Goal: Information Seeking & Learning: Learn about a topic

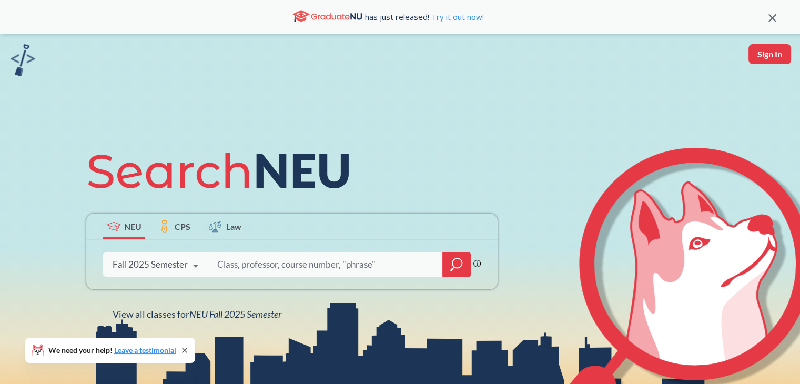
click at [242, 270] on input "search" at bounding box center [325, 264] width 219 height 22
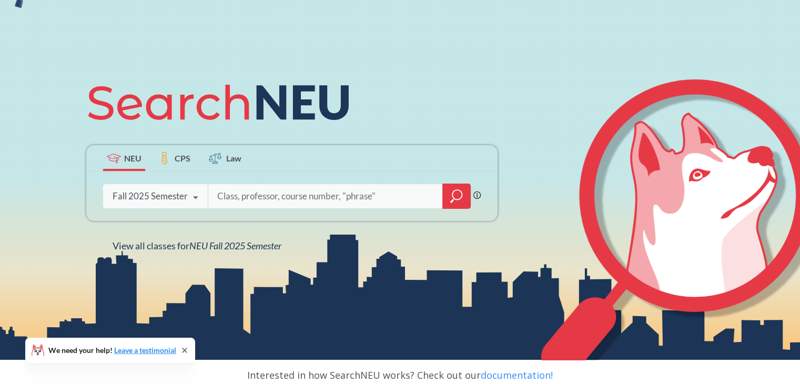
scroll to position [78, 0]
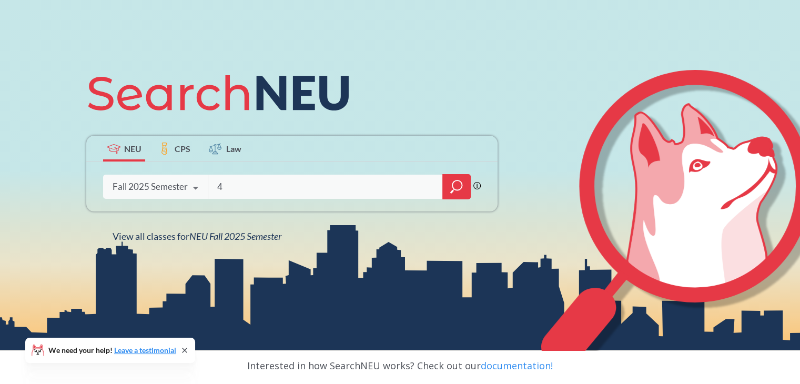
type input "4"
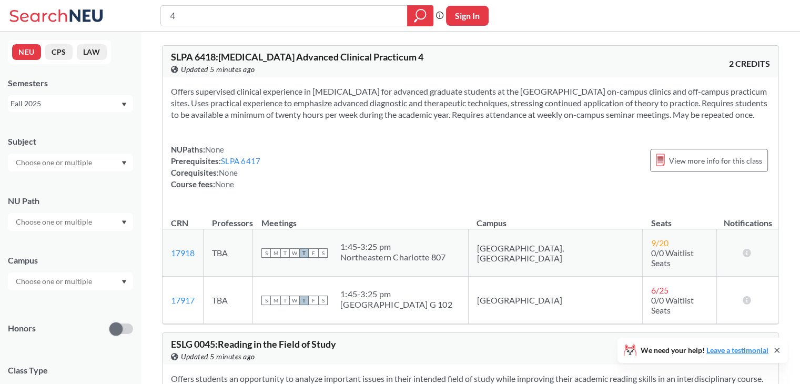
click at [236, 25] on div "4" at bounding box center [296, 15] width 273 height 21
click at [225, 17] on input "4" at bounding box center [284, 16] width 231 height 18
type input "4"
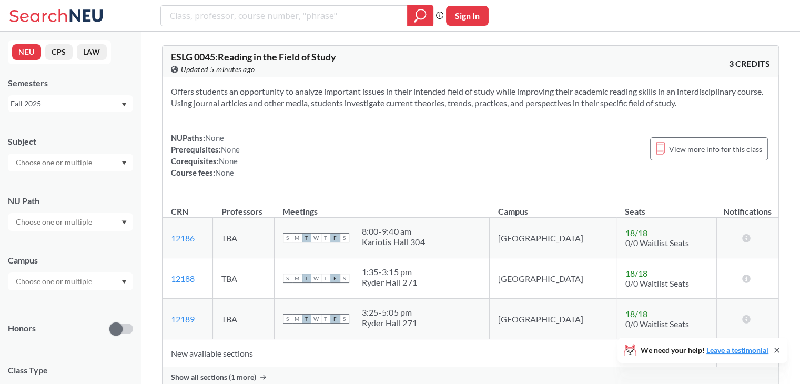
click at [44, 166] on input "text" at bounding box center [55, 162] width 88 height 13
type input "comm"
click at [65, 187] on p "Communication Studies" at bounding box center [73, 192] width 119 height 11
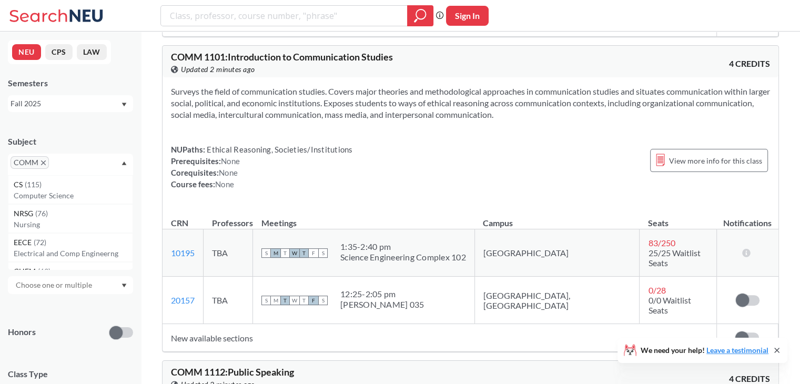
click at [68, 167] on input "text" at bounding box center [67, 166] width 31 height 13
type input "phil"
click at [39, 188] on div "PHIL ( 34 )" at bounding box center [73, 185] width 119 height 12
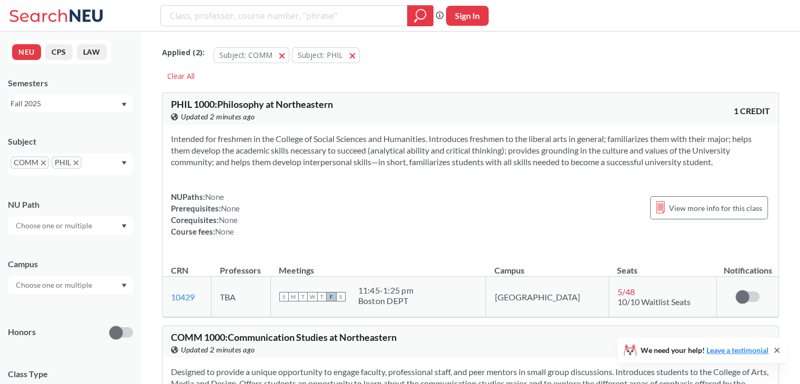
click at [124, 138] on div "Subject" at bounding box center [70, 142] width 125 height 12
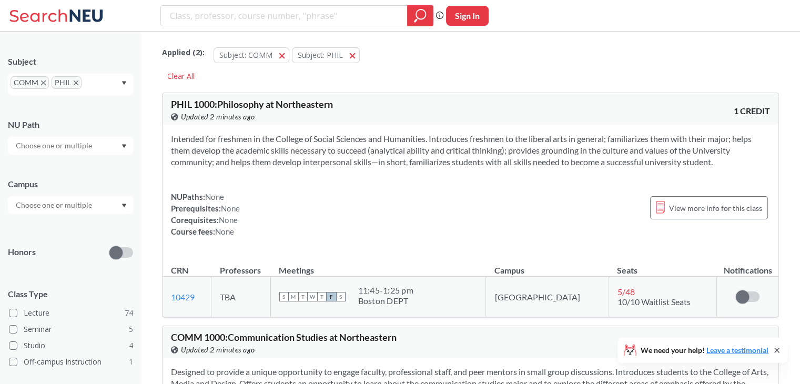
scroll to position [93, 0]
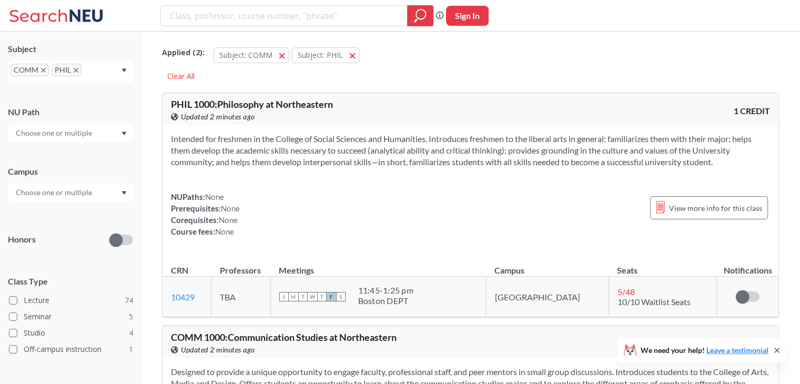
click at [90, 196] on input "text" at bounding box center [55, 192] width 88 height 13
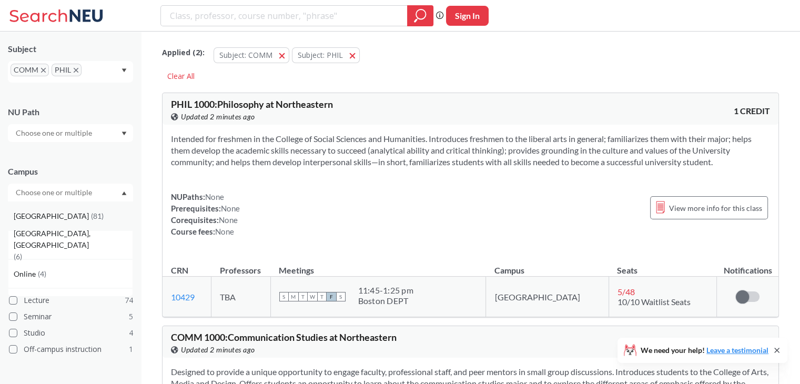
click at [48, 227] on div "Boston ( 81 )" at bounding box center [70, 215] width 125 height 29
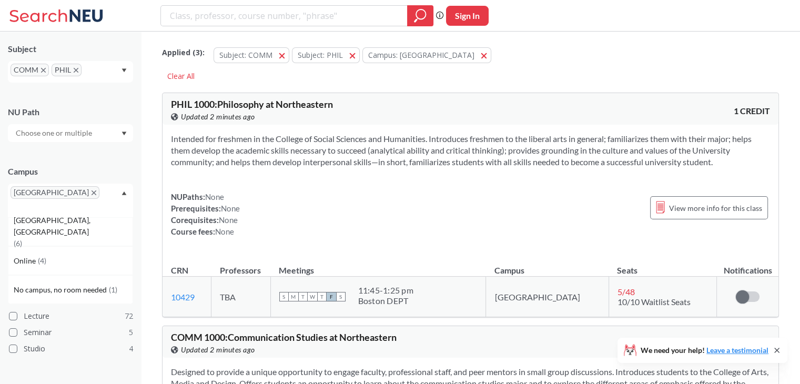
click at [42, 202] on input "text" at bounding box center [26, 208] width 31 height 13
click at [66, 171] on div "Campus" at bounding box center [70, 172] width 125 height 12
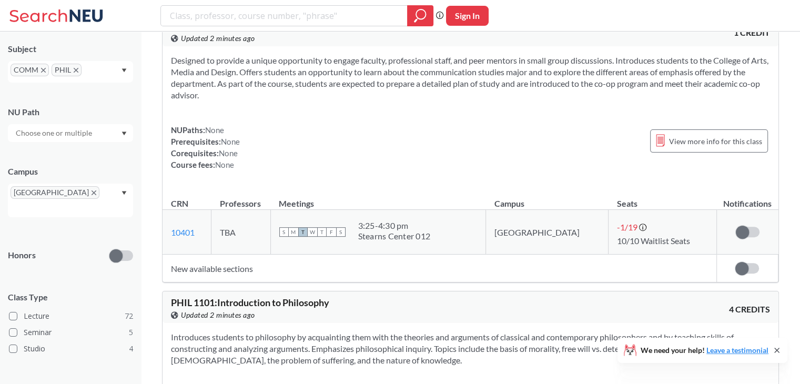
scroll to position [313, 0]
click at [659, 134] on icon at bounding box center [660, 139] width 9 height 13
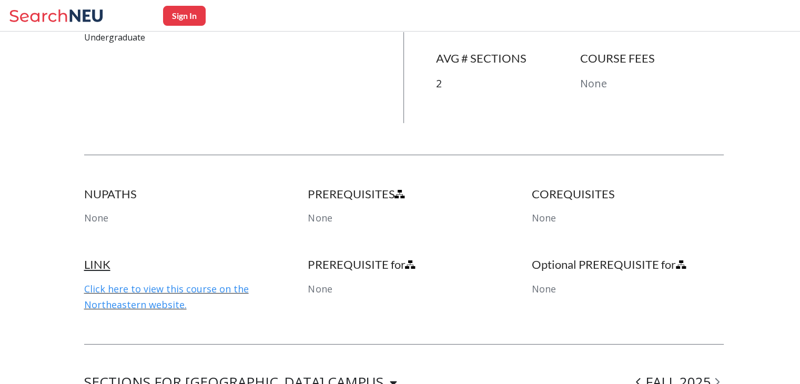
scroll to position [412, 0]
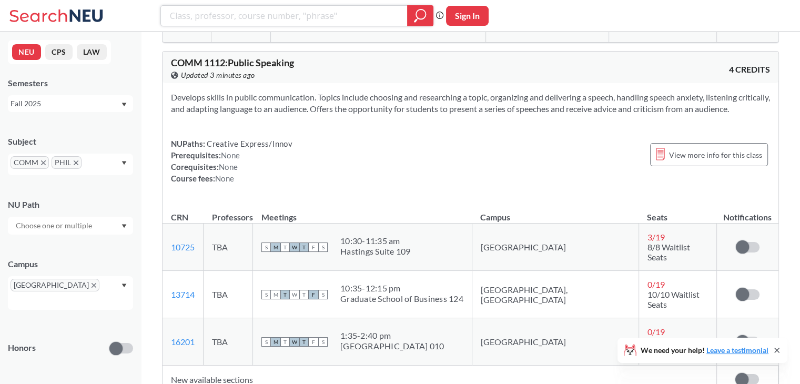
scroll to position [1861, 0]
click at [423, 340] on div "[GEOGRAPHIC_DATA] 010" at bounding box center [392, 345] width 104 height 11
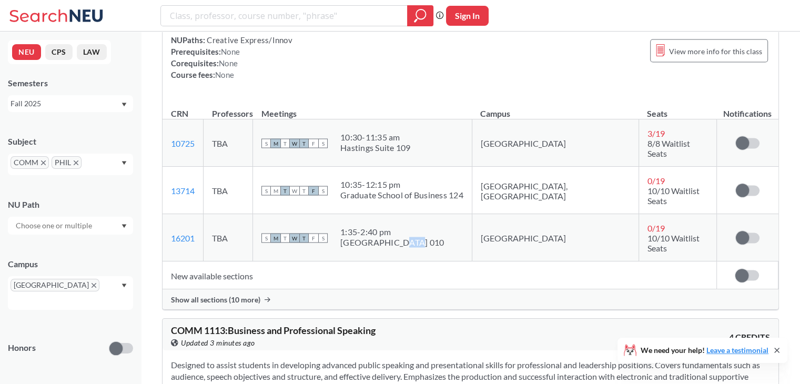
scroll to position [1961, 0]
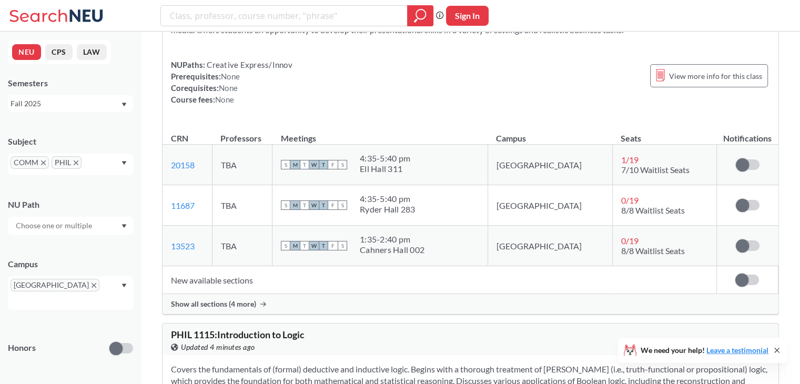
click at [307, 226] on td "S M T W T F S 1:35 - 2:40 pm Cahners Hall 002" at bounding box center [380, 246] width 216 height 40
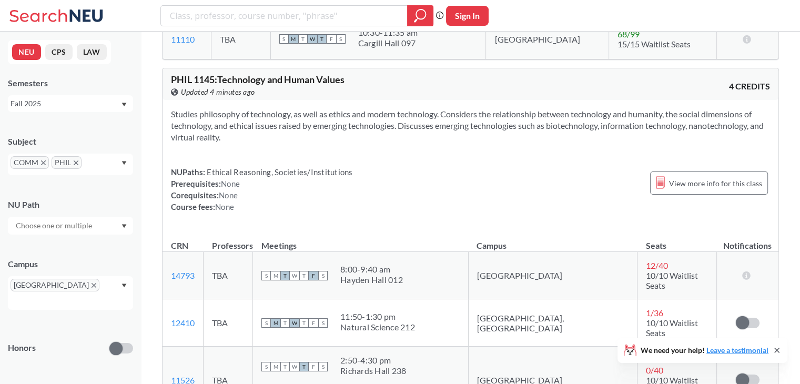
scroll to position [3331, 0]
click at [396, 312] on div "11:50 - 1:30 pm" at bounding box center [377, 317] width 75 height 11
click at [424, 300] on td "S M T W T F S 11:50 - 1:30 pm Natural Science 212" at bounding box center [361, 323] width 216 height 47
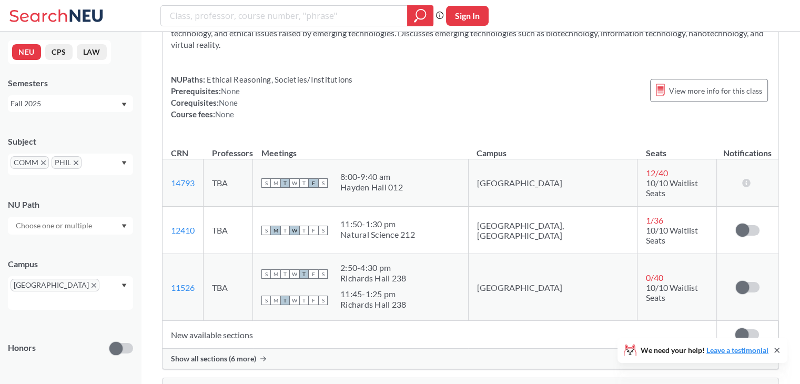
scroll to position [3426, 0]
click at [399, 261] on div "2:50 - 4:30 pm" at bounding box center [373, 266] width 66 height 11
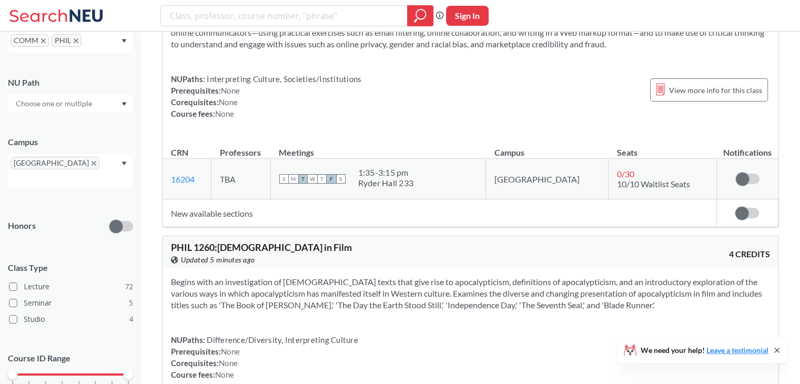
scroll to position [5970, 0]
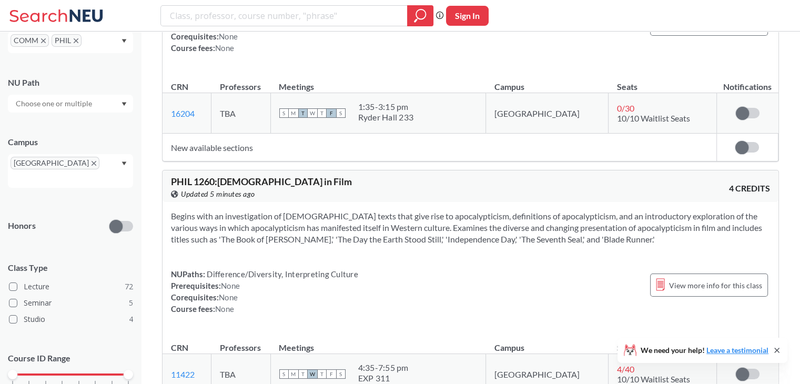
click at [347, 210] on section "Begins with an investigation of [DEMOGRAPHIC_DATA] texts that give rise to apoc…" at bounding box center [470, 227] width 599 height 35
click at [394, 210] on section "Begins with an investigation of [DEMOGRAPHIC_DATA] texts that give rise to apoc…" at bounding box center [470, 227] width 599 height 35
click at [249, 176] on span "PHIL 1260 : [DEMOGRAPHIC_DATA] in Film" at bounding box center [261, 182] width 181 height 12
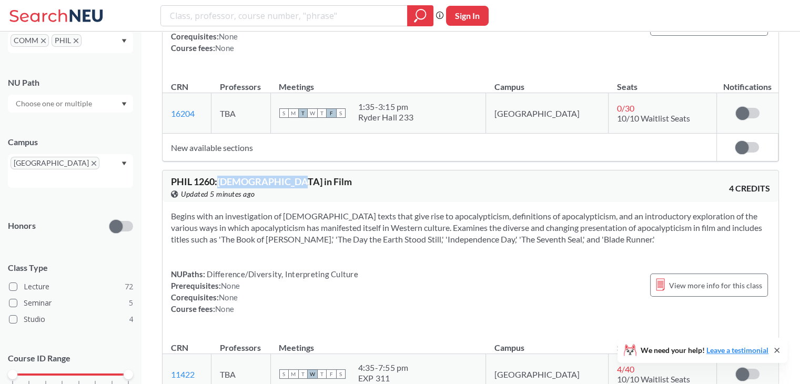
click at [249, 176] on span "PHIL 1260 : [DEMOGRAPHIC_DATA] in Film" at bounding box center [261, 182] width 181 height 12
click at [186, 176] on span "PHIL 1260 : [DEMOGRAPHIC_DATA] in Film" at bounding box center [261, 182] width 181 height 12
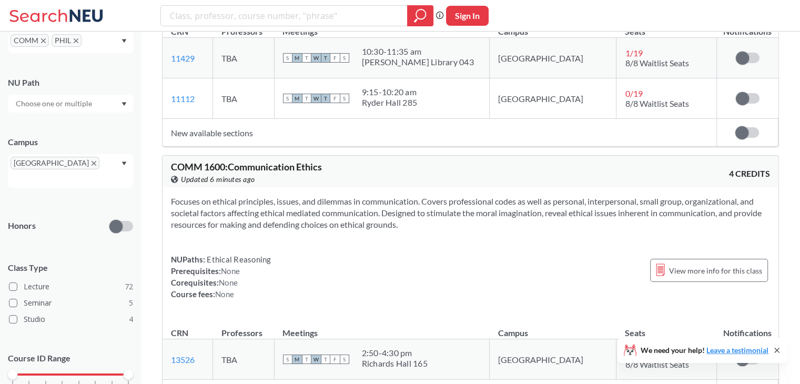
scroll to position [7685, 0]
click at [526, 255] on div "NUPaths: Ethical Reasoning Prerequisites: None Corequisites: None Course fees: …" at bounding box center [470, 278] width 599 height 46
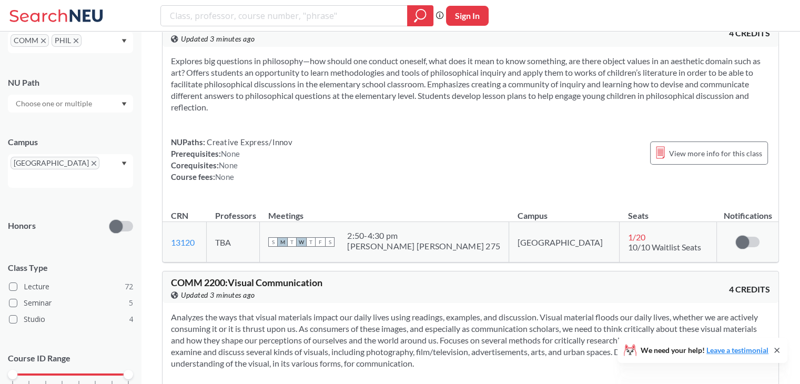
scroll to position [9198, 0]
click at [48, 365] on div "1000 2000 3000 4000 5000 6000 7000 8000" at bounding box center [71, 374] width 116 height 7
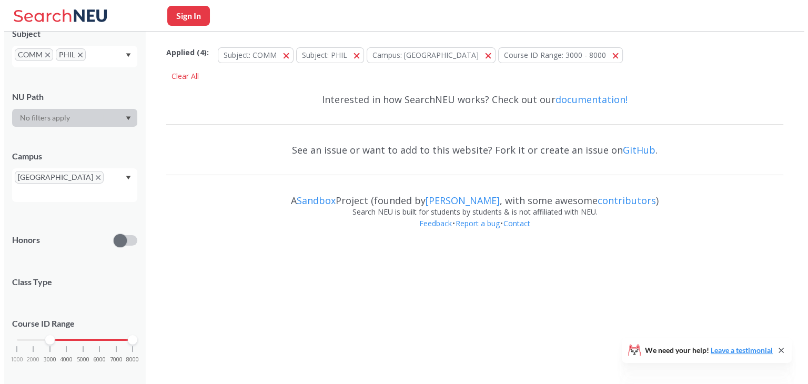
scroll to position [122, 0]
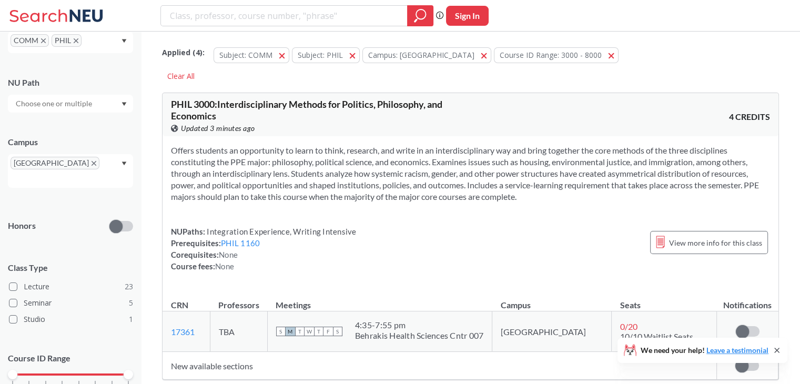
drag, startPoint x: 46, startPoint y: 363, endPoint x: 0, endPoint y: 361, distance: 46.3
click at [0, 361] on div "NEU CPS LAW Semesters Fall 2025 Subject COMM PHIL NU Path Campus [GEOGRAPHIC_DA…" at bounding box center [70, 208] width 141 height 352
drag, startPoint x: 128, startPoint y: 363, endPoint x: 33, endPoint y: 362, distance: 95.2
click at [33, 365] on div at bounding box center [28, 374] width 9 height 9
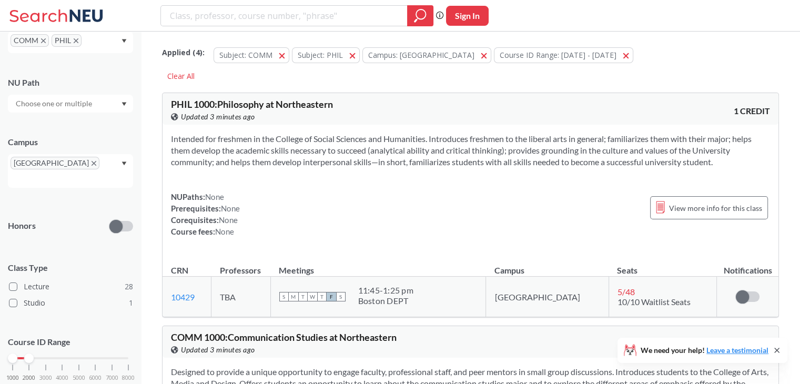
click at [364, 222] on div "NUPaths: None Prerequisites: None Corequisites: None Course fees: None View mor…" at bounding box center [470, 214] width 599 height 46
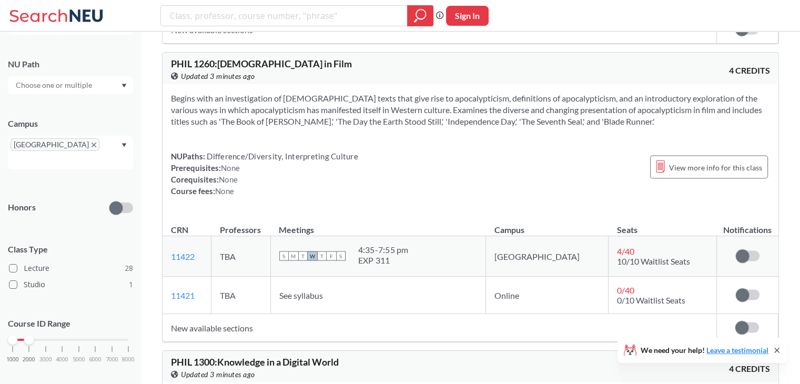
scroll to position [5974, 0]
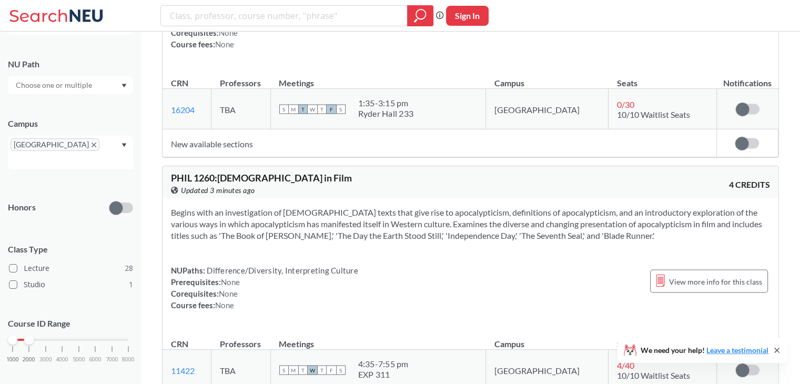
click at [341, 206] on section "Begins with an investigation of [DEMOGRAPHIC_DATA] texts that give rise to apoc…" at bounding box center [470, 223] width 599 height 35
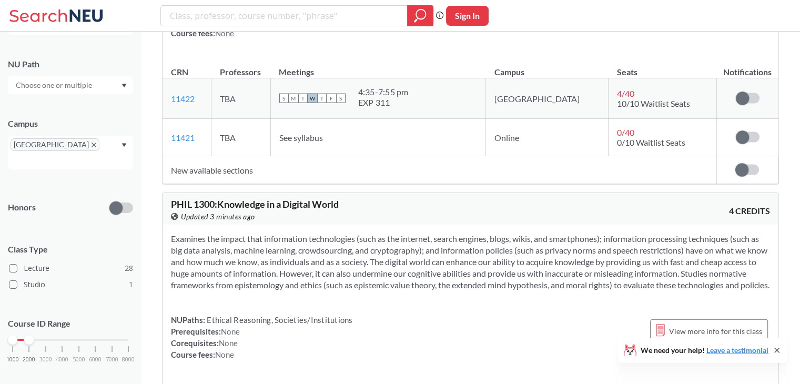
scroll to position [6246, 0]
click at [252, 198] on span "PHIL 1300 : Knowledge in a Digital World" at bounding box center [255, 204] width 168 height 12
click at [269, 232] on section "Examines the impact that information technologies (such as the internet, search…" at bounding box center [470, 261] width 599 height 58
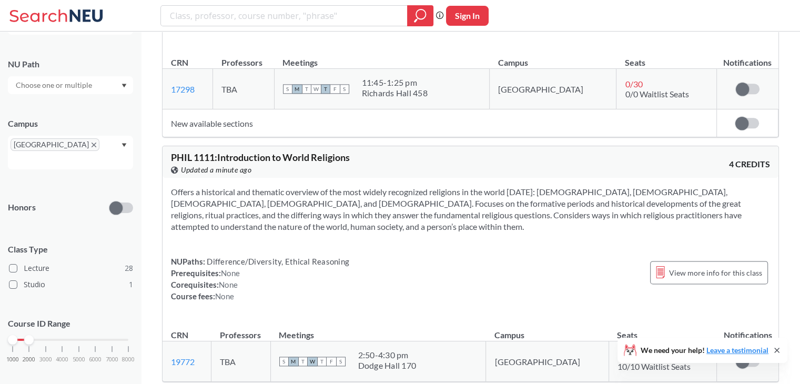
scroll to position [1277, 0]
